Goal: Transaction & Acquisition: Purchase product/service

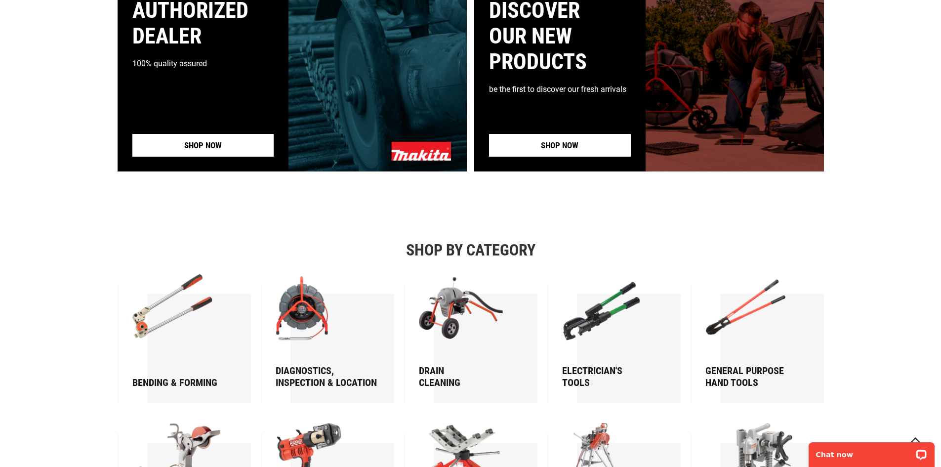
scroll to position [1218, 0]
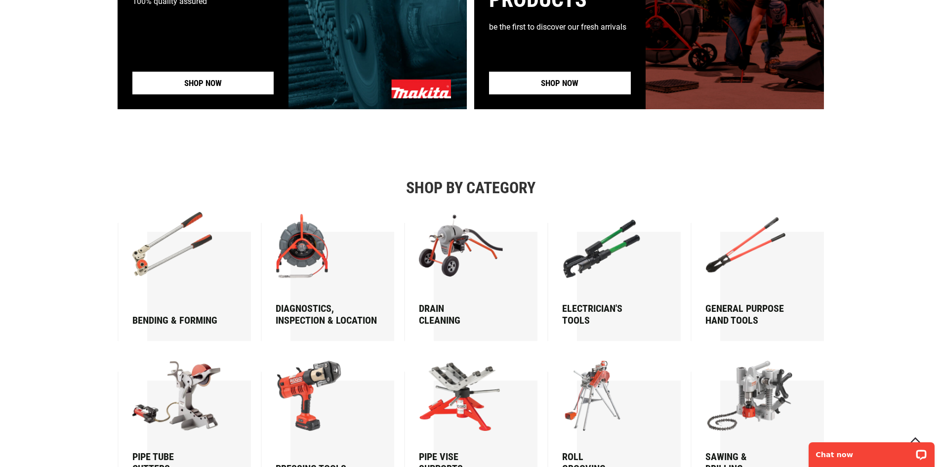
click at [191, 247] on img at bounding box center [179, 247] width 95 height 70
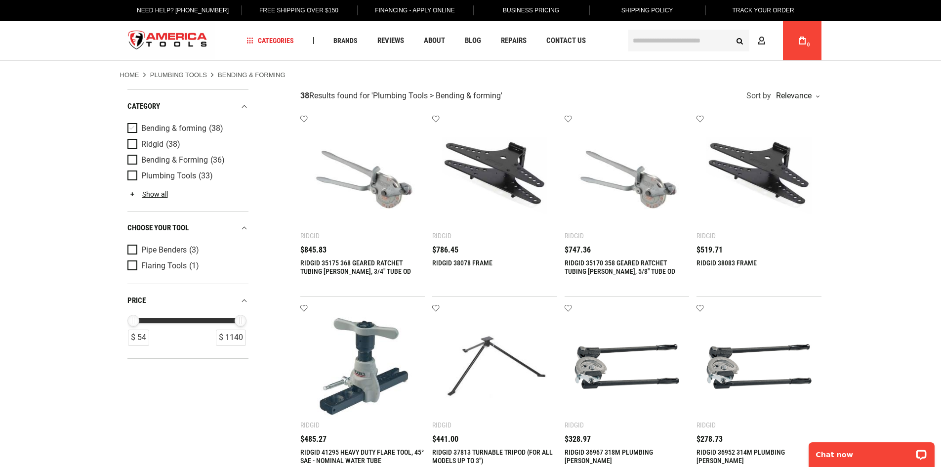
click at [131, 130] on span "Product Filters" at bounding box center [134, 128] width 14 height 11
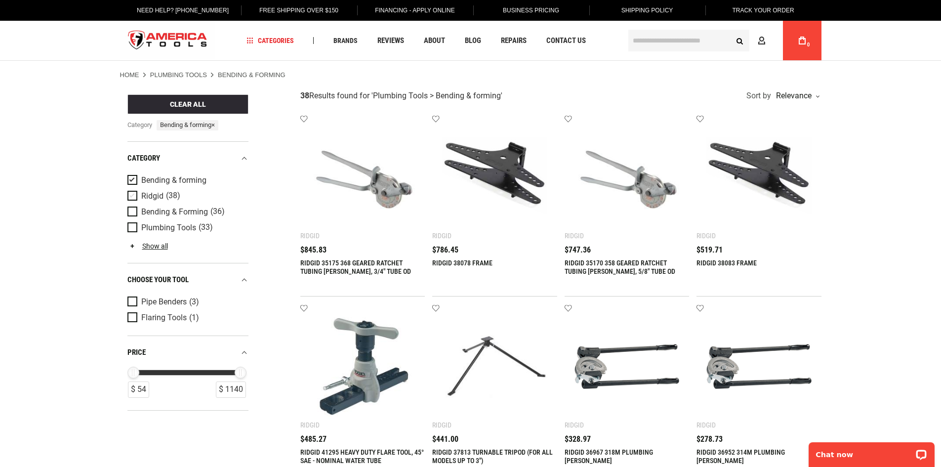
click at [130, 197] on span "Product Filters" at bounding box center [134, 196] width 14 height 11
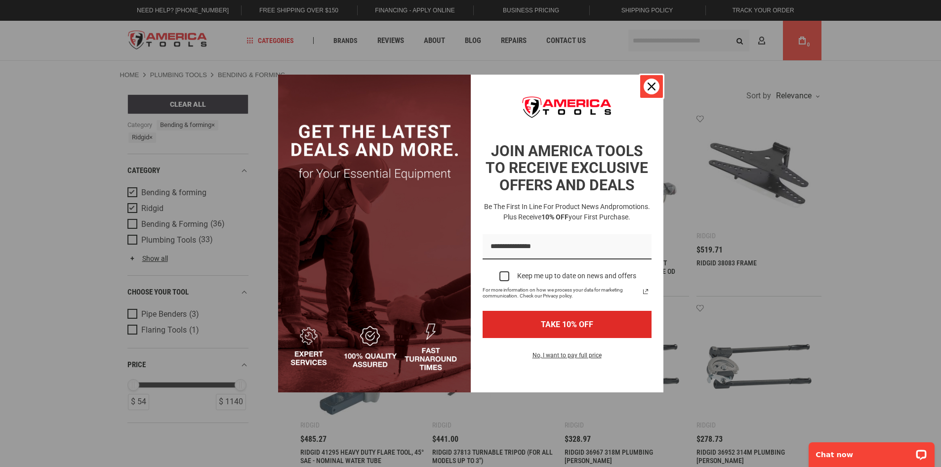
click at [653, 87] on icon "close icon" at bounding box center [651, 86] width 8 height 8
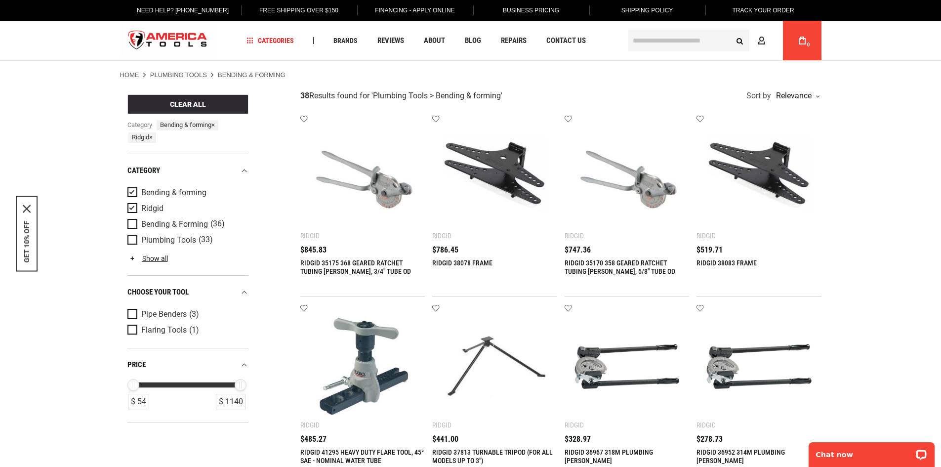
click at [134, 193] on span "Product Filters" at bounding box center [134, 192] width 14 height 11
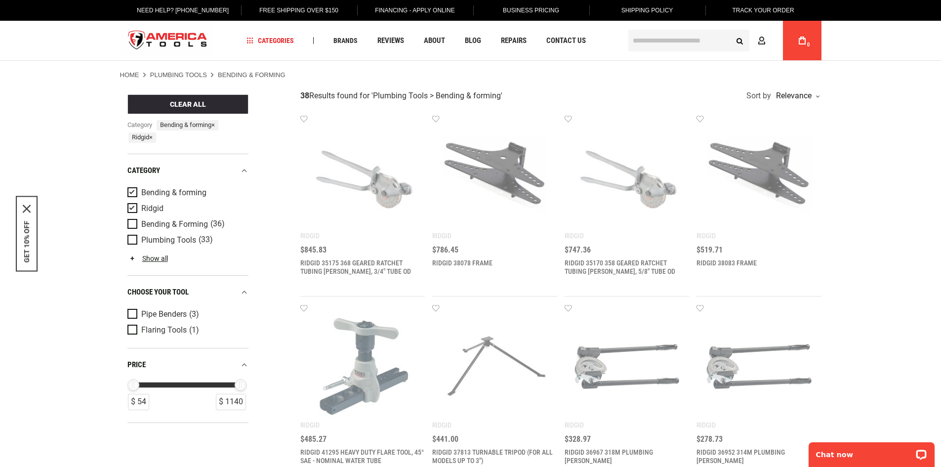
click at [134, 207] on span "Product Filters" at bounding box center [134, 208] width 14 height 11
